Goal: Task Accomplishment & Management: Complete application form

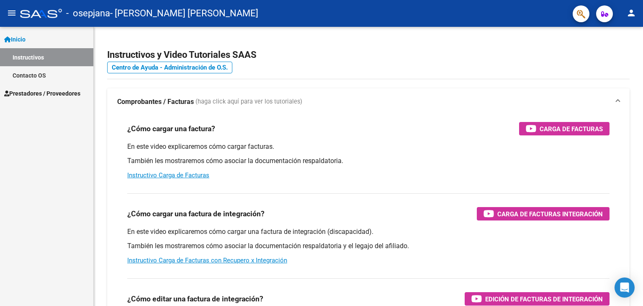
click at [39, 91] on span "Prestadores / Proveedores" at bounding box center [42, 93] width 76 height 9
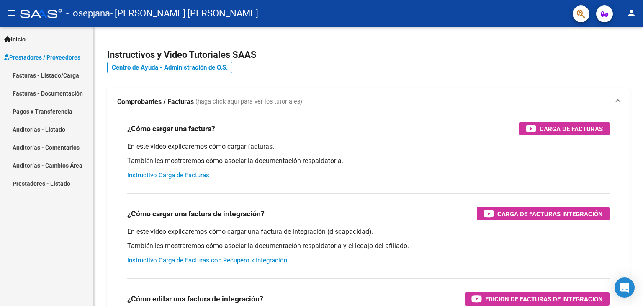
click at [36, 77] on link "Facturas - Listado/Carga" at bounding box center [46, 75] width 93 height 18
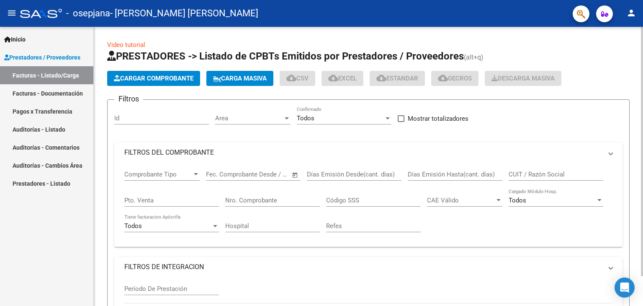
click at [159, 80] on span "Cargar Comprobante" at bounding box center [154, 78] width 80 height 8
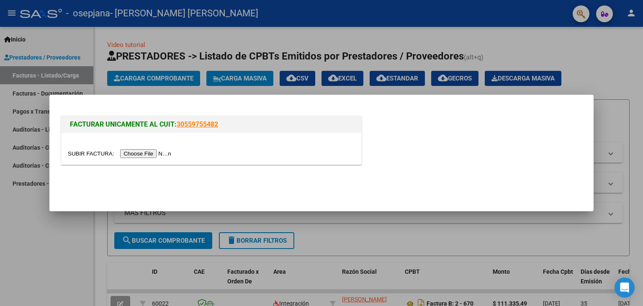
click at [141, 151] on input "file" at bounding box center [121, 153] width 106 height 9
click at [141, 150] on input "file" at bounding box center [121, 153] width 106 height 9
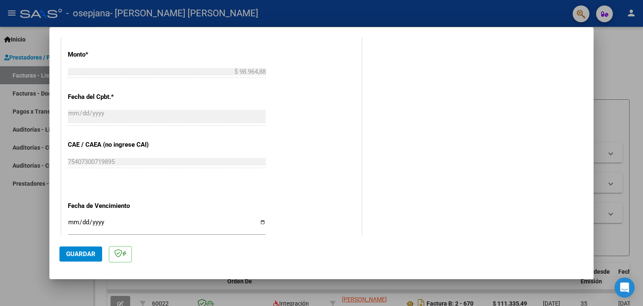
scroll to position [559, 0]
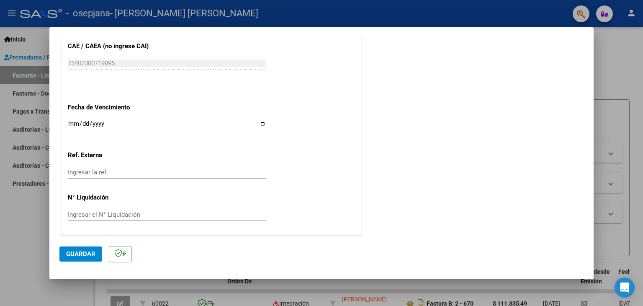
click at [259, 121] on input "Ingresar la fecha" at bounding box center [167, 126] width 198 height 13
type input "[DATE]"
click at [91, 254] on span "Guardar" at bounding box center [80, 254] width 29 height 8
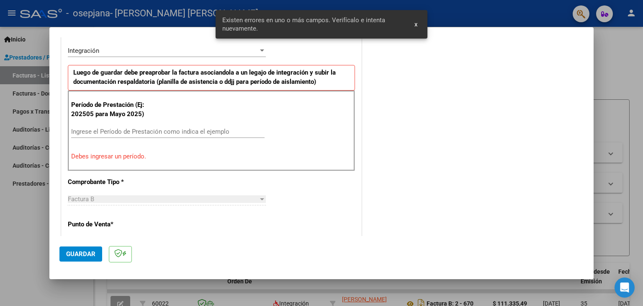
scroll to position [191, 0]
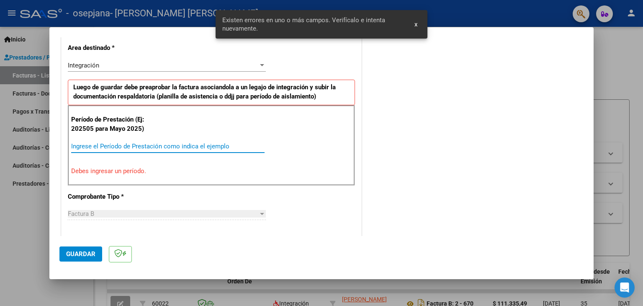
click at [80, 143] on input "Ingrese el Período de Prestación como indica el ejemplo" at bounding box center [167, 146] width 193 height 8
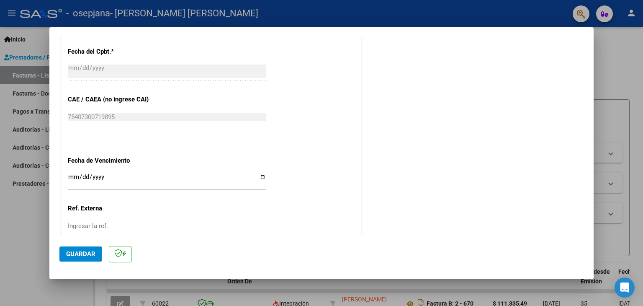
scroll to position [484, 0]
type input "202509"
click at [73, 256] on span "Guardar" at bounding box center [80, 254] width 29 height 8
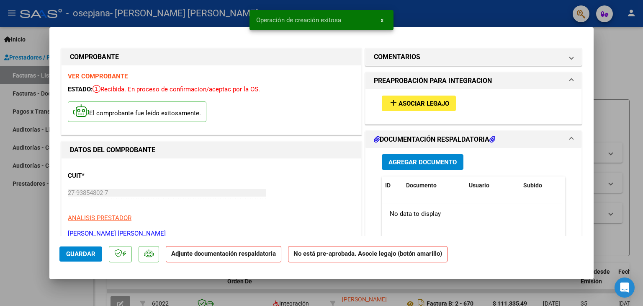
click at [411, 103] on span "Asociar Legajo" at bounding box center [423, 104] width 51 height 8
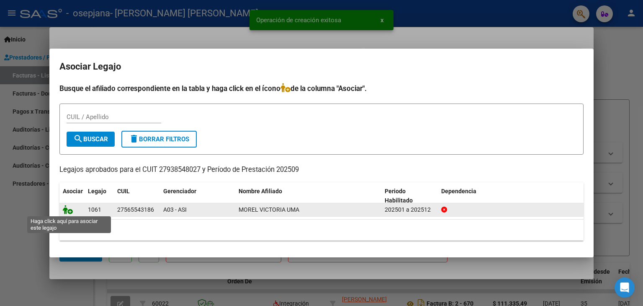
click at [70, 209] on icon at bounding box center [68, 209] width 10 height 9
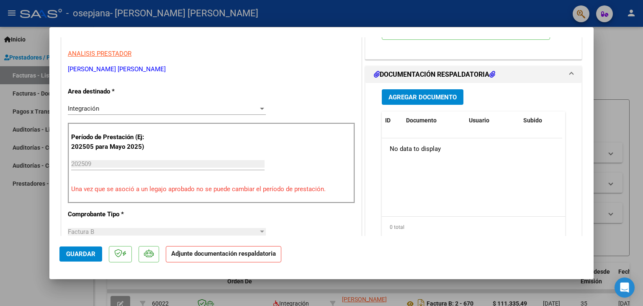
scroll to position [126, 0]
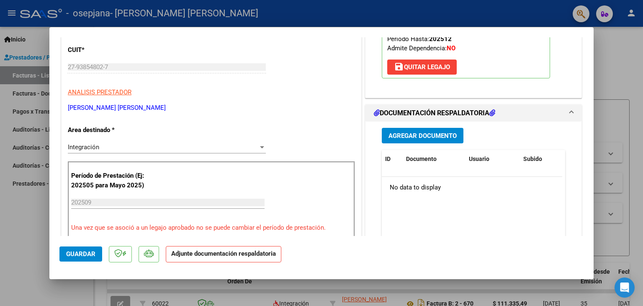
click at [420, 139] on button "Agregar Documento" at bounding box center [423, 135] width 82 height 15
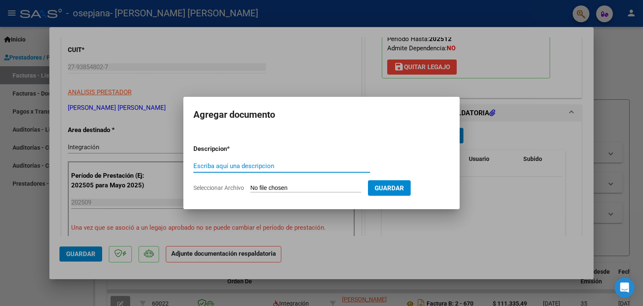
click at [237, 164] on input "Escriba aquí una descripcion" at bounding box center [281, 166] width 177 height 8
type input "Comprobante"
click at [272, 188] on input "Seleccionar Archivo" at bounding box center [305, 188] width 111 height 8
type input "C:\fakepath\27938548027_006_00002_00000694.pdf"
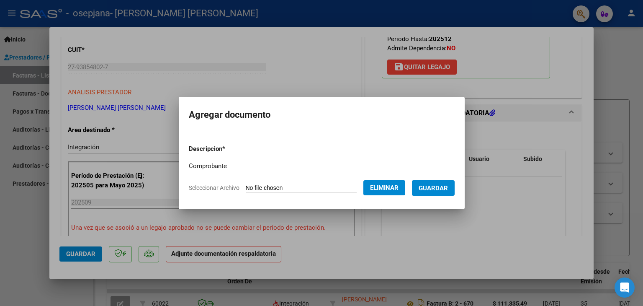
click at [435, 190] on span "Guardar" at bounding box center [433, 188] width 29 height 8
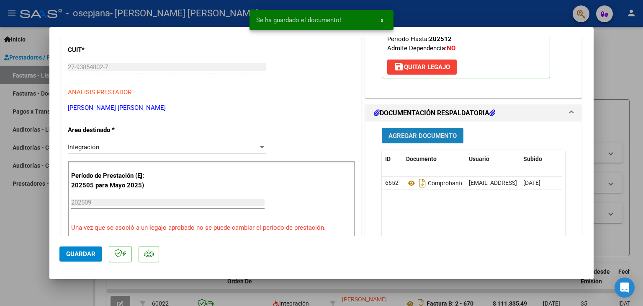
click at [428, 140] on button "Agregar Documento" at bounding box center [423, 135] width 82 height 15
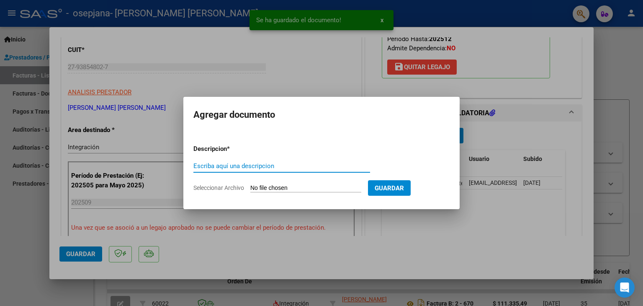
click at [213, 162] on input "Escriba aquí una descripcion" at bounding box center [281, 166] width 177 height 8
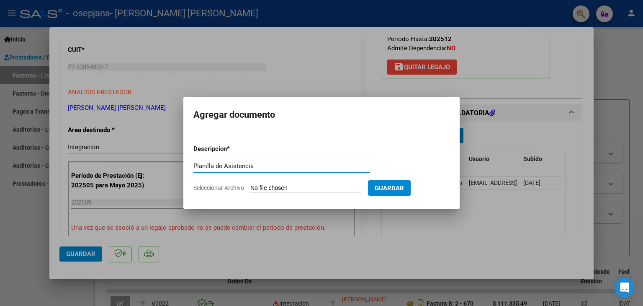
type input "Planilla de Asistencia"
click at [404, 190] on span "Guardar" at bounding box center [389, 188] width 29 height 8
click at [308, 184] on app-file-uploader "Seleccionar Archivo" at bounding box center [280, 188] width 175 height 8
click at [282, 185] on input "Seleccionar Archivo" at bounding box center [305, 188] width 111 height 8
type input "C:\fakepath\Morel Victoria.pdf"
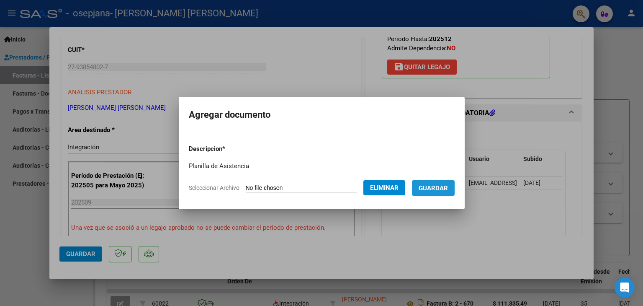
click at [440, 188] on span "Guardar" at bounding box center [433, 188] width 29 height 8
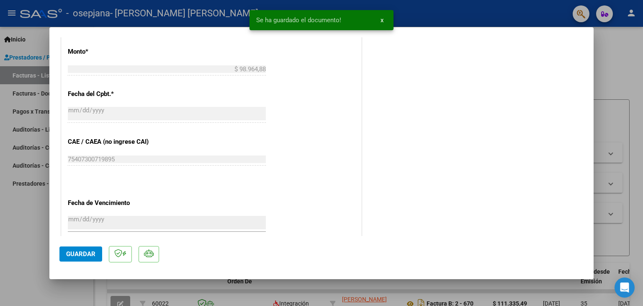
scroll to position [550, 0]
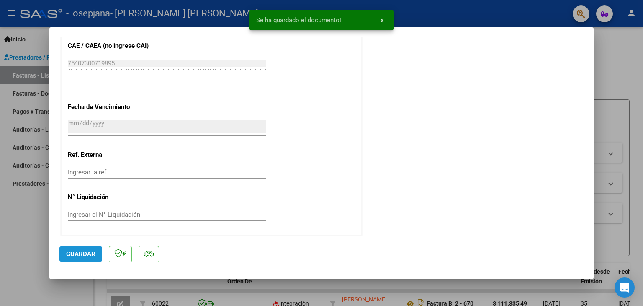
click at [87, 258] on button "Guardar" at bounding box center [80, 253] width 43 height 15
